Goal: Information Seeking & Learning: Learn about a topic

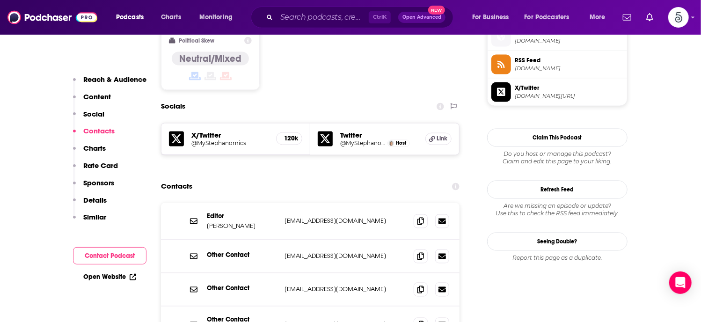
scroll to position [771, 0]
click at [325, 16] on input "Search podcasts, credits, & more..." at bounding box center [322, 17] width 92 height 15
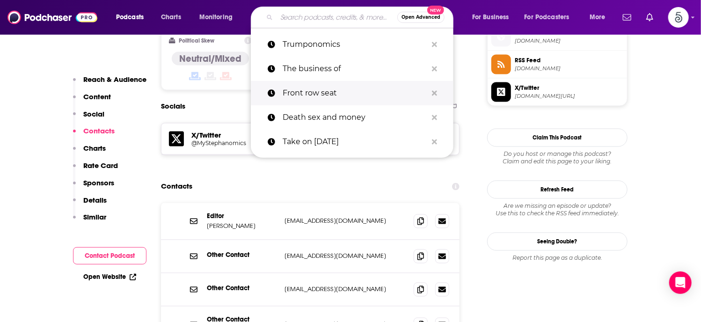
click at [318, 94] on p "Front row seat" at bounding box center [354, 93] width 145 height 24
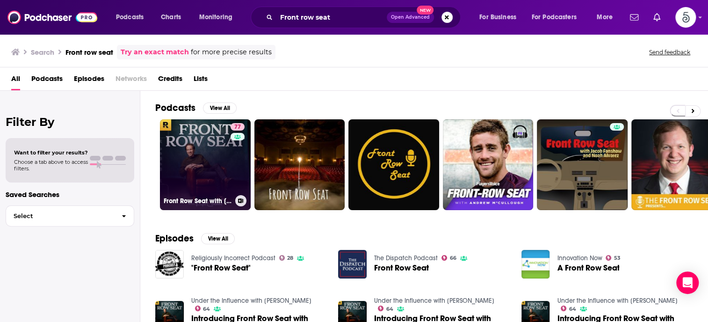
click at [212, 157] on link "77 Front Row Seat with [PERSON_NAME]" at bounding box center [205, 164] width 91 height 91
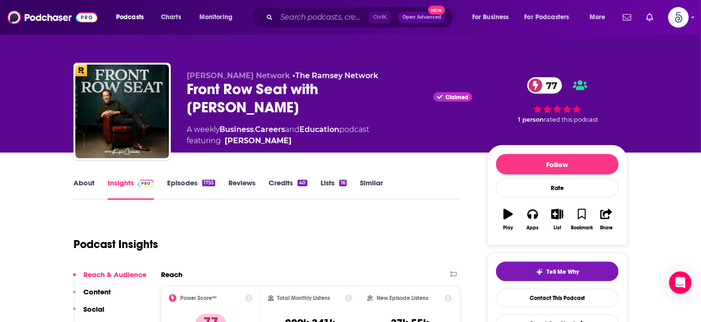
click at [183, 181] on link "Episodes 1755" at bounding box center [191, 189] width 48 height 22
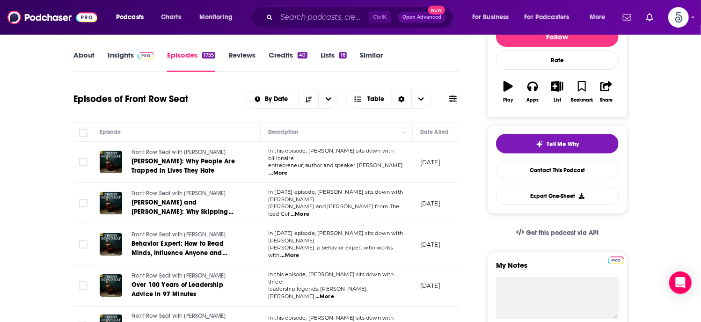
scroll to position [131, 0]
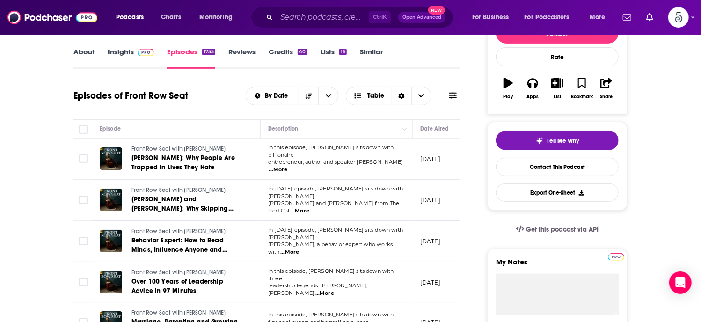
click at [288, 166] on span "...More" at bounding box center [278, 169] width 19 height 7
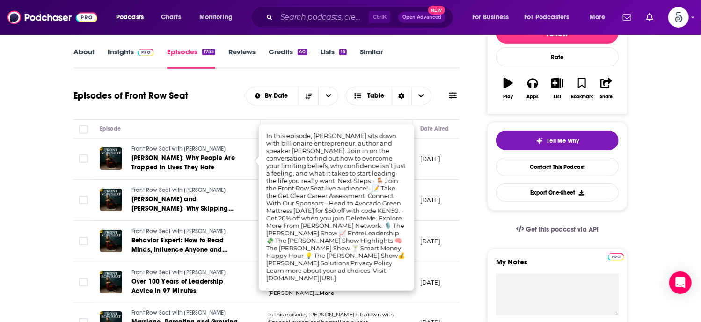
click at [256, 157] on td "Front Row Seat with [PERSON_NAME] [PERSON_NAME]: Why People Are Trapped in Live…" at bounding box center [176, 158] width 168 height 41
